Goal: Task Accomplishment & Management: Manage account settings

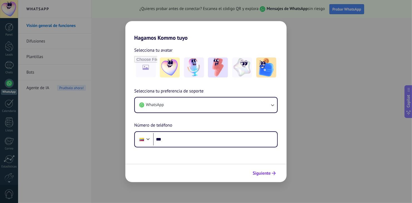
click at [269, 174] on span "Siguiente" at bounding box center [262, 174] width 18 height 4
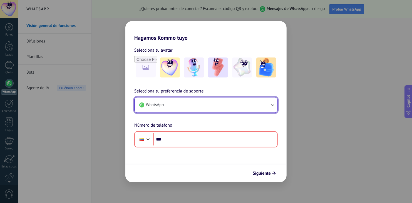
click at [273, 104] on icon "button" at bounding box center [273, 105] width 6 height 6
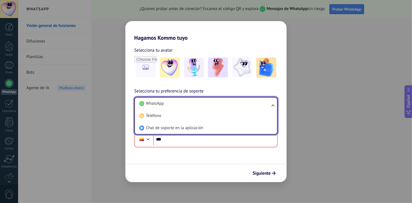
click at [275, 105] on ul "WhatsApp Teléfono Chat de soporte en la aplicación" at bounding box center [206, 116] width 144 height 38
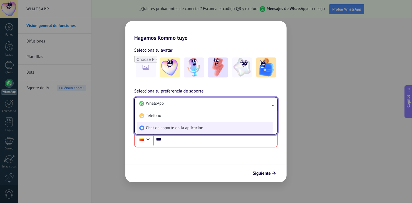
click at [242, 128] on li "Chat de soporte en la aplicación" at bounding box center [205, 128] width 136 height 12
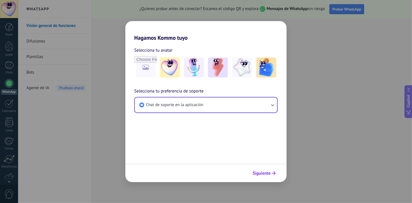
click at [269, 174] on span "Siguiente" at bounding box center [262, 174] width 18 height 4
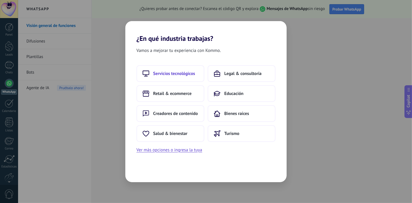
click at [182, 76] on button "Servicios tecnológicos" at bounding box center [171, 73] width 68 height 17
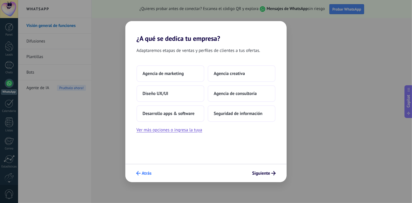
click at [138, 172] on use "submit" at bounding box center [138, 173] width 4 height 4
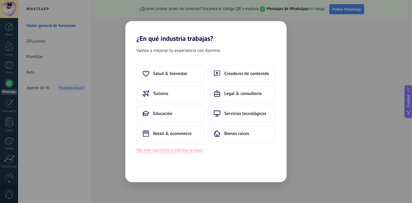
click at [186, 149] on button "Ver más opciones o ingresa la tuya" at bounding box center [170, 150] width 66 height 7
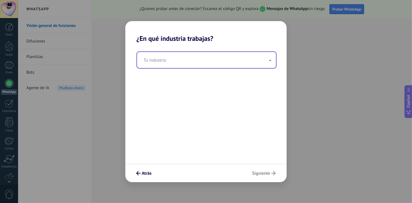
click at [217, 52] on input "text" at bounding box center [206, 60] width 139 height 16
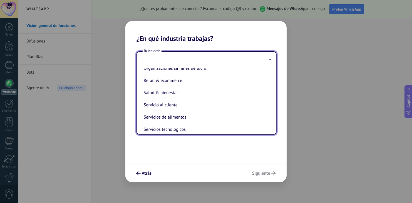
scroll to position [95, 0]
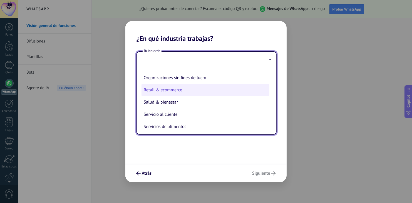
click at [219, 92] on li "Retail & ecommerce" at bounding box center [206, 90] width 128 height 12
type input "**********"
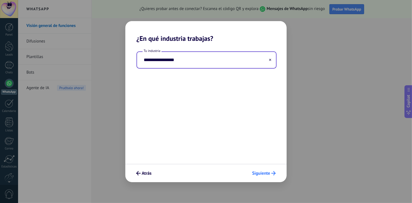
click at [270, 174] on span "Siguiente" at bounding box center [261, 174] width 18 height 4
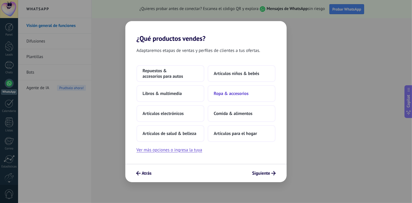
click at [241, 94] on span "Ropa & accesorios" at bounding box center [231, 94] width 35 height 6
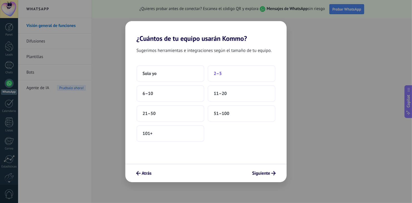
click at [224, 77] on button "2–5" at bounding box center [242, 73] width 68 height 17
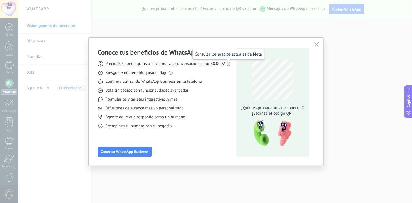
click at [235, 53] on link "precios actuales de Meta" at bounding box center [240, 54] width 44 height 5
click at [180, 63] on link "las reglas de WhatsApp" at bounding box center [177, 63] width 41 height 5
click at [155, 81] on span "Continúa utilizando WhatsApp Business en tu teléfono" at bounding box center [153, 82] width 97 height 6
click at [137, 151] on span "Conectar WhatsApp Business" at bounding box center [125, 152] width 48 height 4
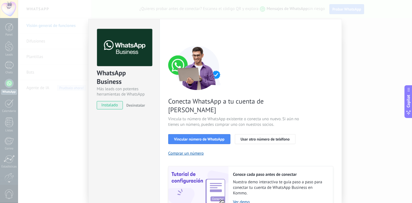
click at [306, 136] on div "Conecta WhatsApp a tu cuenta de Kommo Vincula tu número de WhatsApp existente o…" at bounding box center [250, 128] width 165 height 165
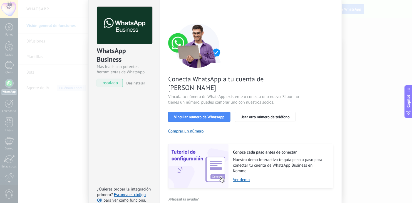
scroll to position [23, 0]
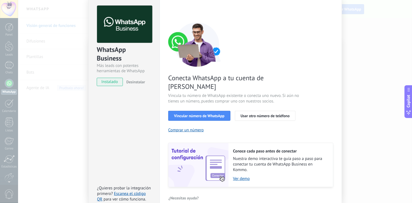
drag, startPoint x: 239, startPoint y: 169, endPoint x: 239, endPoint y: 195, distance: 25.3
click at [239, 194] on div "Configuraciones Autorizaciones This tab logs the users who have granted integra…" at bounding box center [251, 104] width 182 height 217
click at [242, 176] on link "Ver demo" at bounding box center [280, 178] width 95 height 5
click at [362, 97] on div "WhatsApp Business Más leads con potentes herramientas de WhatsApp instalado Des…" at bounding box center [215, 101] width 394 height 203
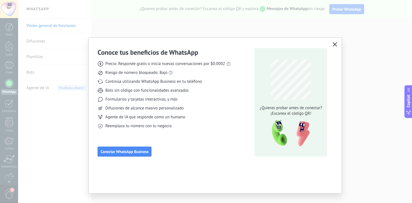
scroll to position [0, 0]
click at [337, 44] on button "button" at bounding box center [335, 45] width 7 height 8
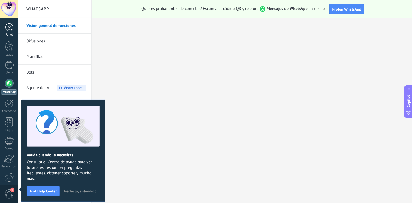
click at [13, 32] on link "Panel" at bounding box center [9, 30] width 18 height 14
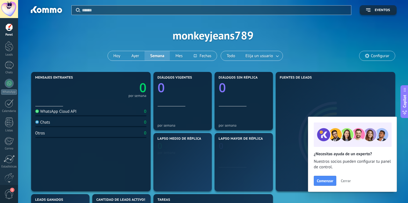
click at [13, 32] on link "Panel" at bounding box center [9, 30] width 18 height 14
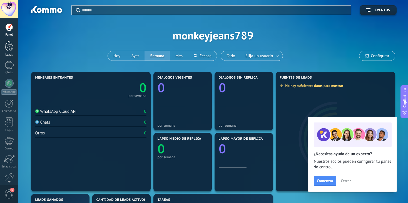
click at [8, 48] on div at bounding box center [9, 46] width 8 height 10
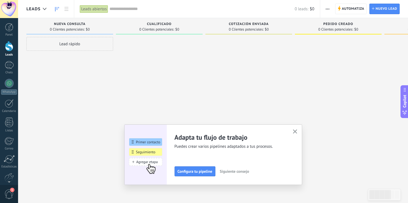
click at [296, 133] on use "button" at bounding box center [295, 132] width 4 height 4
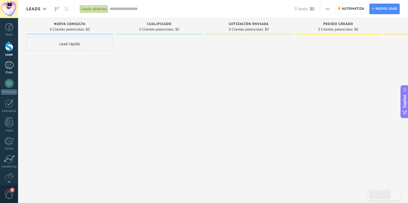
click at [11, 66] on div at bounding box center [9, 65] width 9 height 8
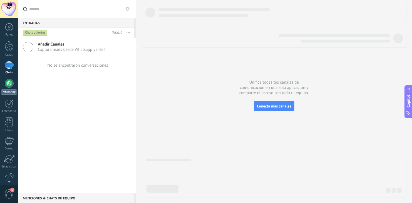
click at [8, 85] on div at bounding box center [9, 83] width 9 height 9
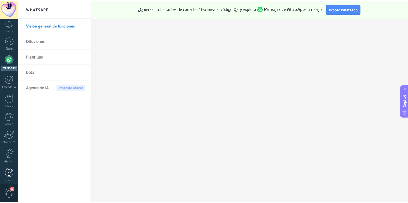
scroll to position [28, 0]
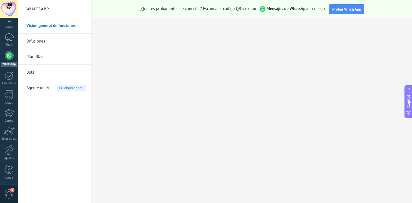
click at [11, 190] on span "1" at bounding box center [12, 190] width 4 height 4
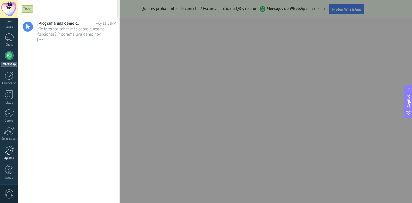
click at [10, 150] on div at bounding box center [8, 150] width 9 height 10
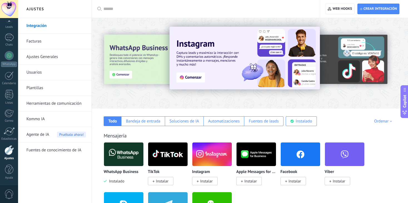
click at [402, 49] on div at bounding box center [387, 63] width 125 height 50
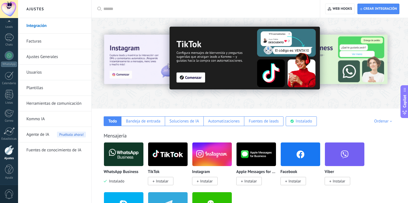
click at [398, 147] on div "WhatsApp Business Instalado TikTok Instalar Instagram Instalar Apple Messages f…" at bounding box center [253, 192] width 298 height 100
click at [66, 103] on link "Herramientas de comunicación" at bounding box center [56, 104] width 60 height 16
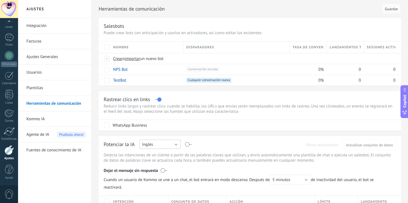
click at [168, 149] on button "Inglés" at bounding box center [160, 144] width 41 height 9
click at [167, 160] on li "Español" at bounding box center [158, 163] width 44 height 9
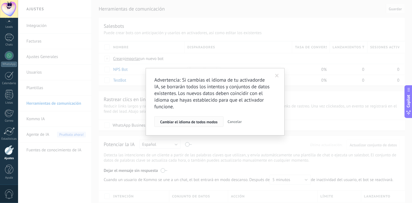
click at [214, 123] on span "Cambiar el idioma de todos modos" at bounding box center [189, 122] width 58 height 4
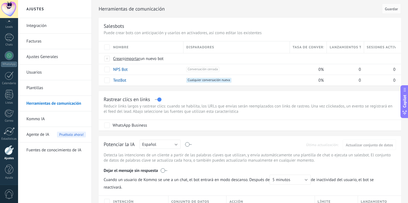
click at [376, 160] on p "Detecta las intenciones de un cliente a partir de las palabras claves que utili…" at bounding box center [250, 158] width 293 height 11
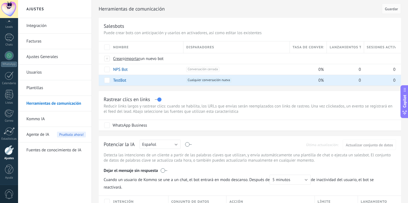
click at [401, 138] on div "Herramientas de comunicación Cancelar Guardar Salesbots Puede crear bots con an…" at bounding box center [250, 203] width 316 height 406
click at [56, 122] on link "Kommo IA" at bounding box center [56, 120] width 60 height 16
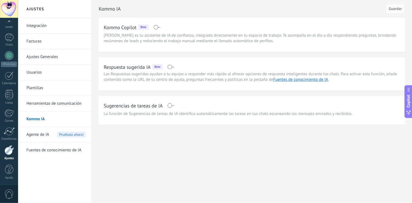
click at [43, 58] on link "Ajustes Generales" at bounding box center [56, 57] width 60 height 16
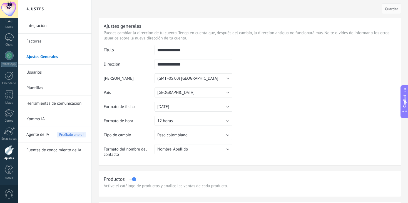
click at [44, 43] on link "Facturas" at bounding box center [56, 42] width 60 height 16
